Goal: Transaction & Acquisition: Purchase product/service

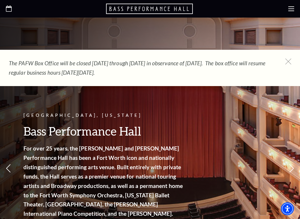
click at [288, 61] on icon at bounding box center [288, 62] width 6 height 6
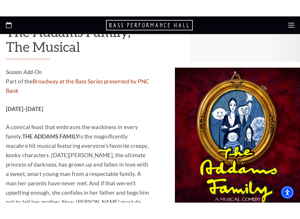
scroll to position [1105, 0]
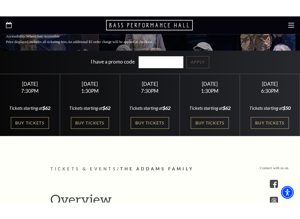
scroll to position [160, 0]
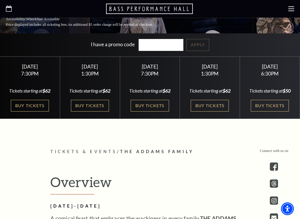
click at [99, 112] on link "Buy Tickets" at bounding box center [90, 106] width 38 height 12
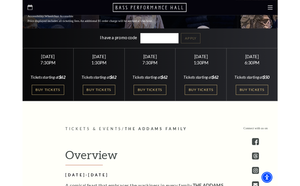
scroll to position [176, 0]
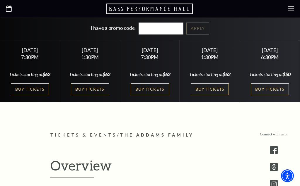
click at [159, 89] on link "Buy Tickets" at bounding box center [150, 90] width 38 height 12
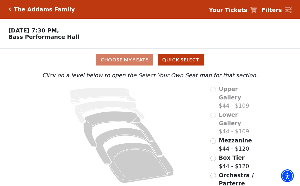
scroll to position [1, 0]
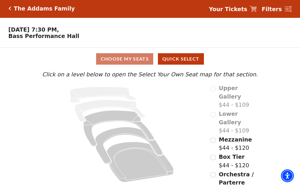
click at [76, 175] on icon at bounding box center [122, 134] width 161 height 101
click at [215, 155] on input "Box Tier$44 - $120\a" at bounding box center [213, 158] width 6 height 6
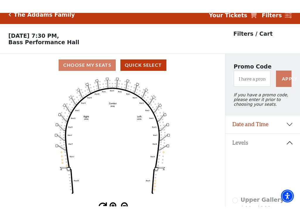
scroll to position [8, 0]
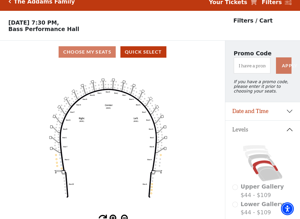
click at [95, 51] on div "Choose My Seats Quick Select" at bounding box center [112, 51] width 225 height 11
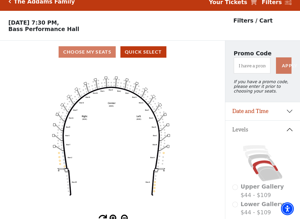
click at [145, 57] on button "Quick Select" at bounding box center [143, 51] width 46 height 11
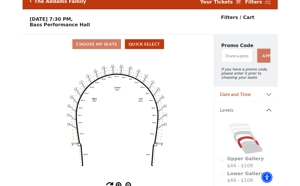
scroll to position [0, 0]
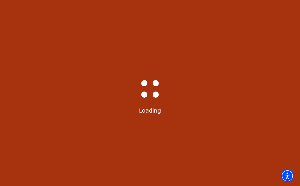
select select "6292"
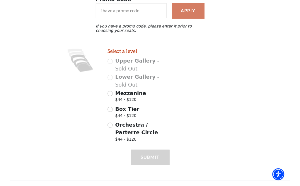
scroll to position [133, 0]
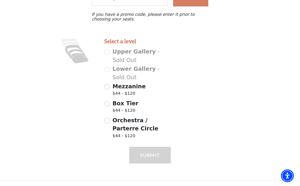
click at [113, 103] on span "Box Tier" at bounding box center [126, 103] width 26 height 6
click at [110, 103] on input "Box Tier $44 - $120" at bounding box center [107, 104] width 6 height 6
radio input "true"
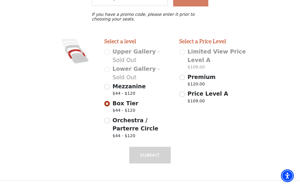
click at [106, 93] on div "Mezzanine $44 - $120" at bounding box center [137, 90] width 67 height 16
click at [109, 87] on input "Mezzanine $44 - $120" at bounding box center [107, 87] width 6 height 6
radio input "true"
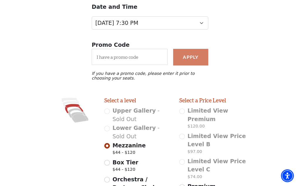
scroll to position [69, 0]
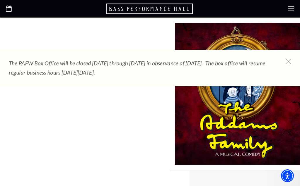
scroll to position [1122, 0]
